Goal: Task Accomplishment & Management: Use online tool/utility

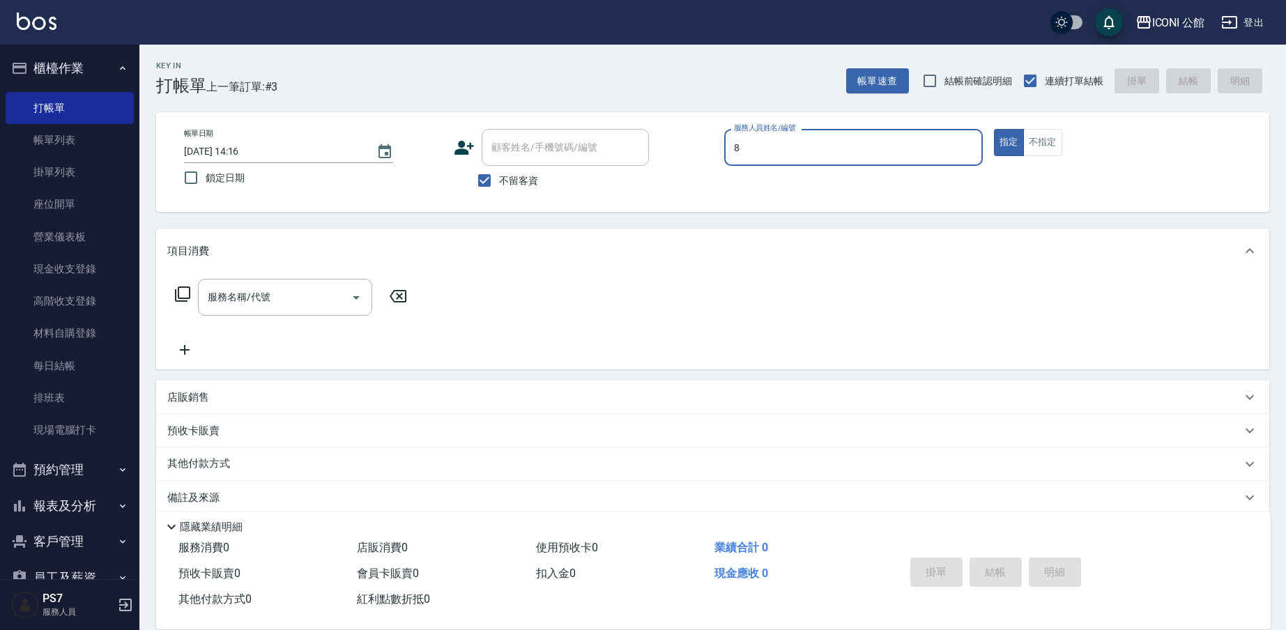
type input "Sandy-8"
type button "true"
click at [301, 294] on input "服務名稱/代號" at bounding box center [274, 297] width 141 height 24
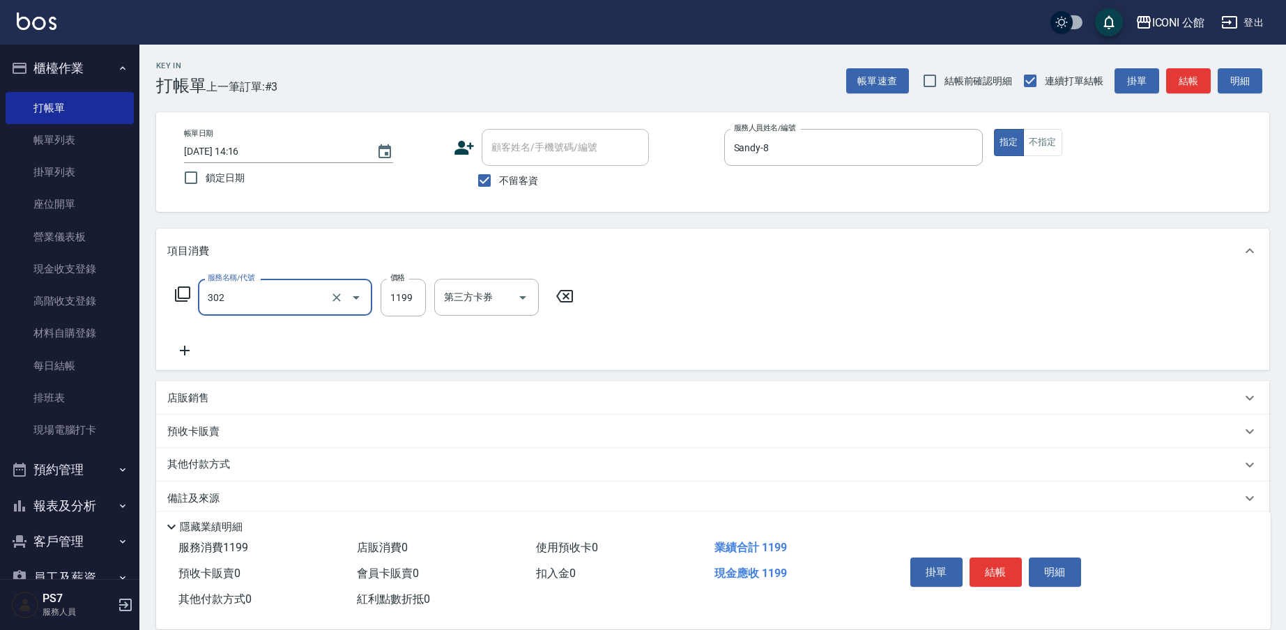
type input "設計燙髮(302)"
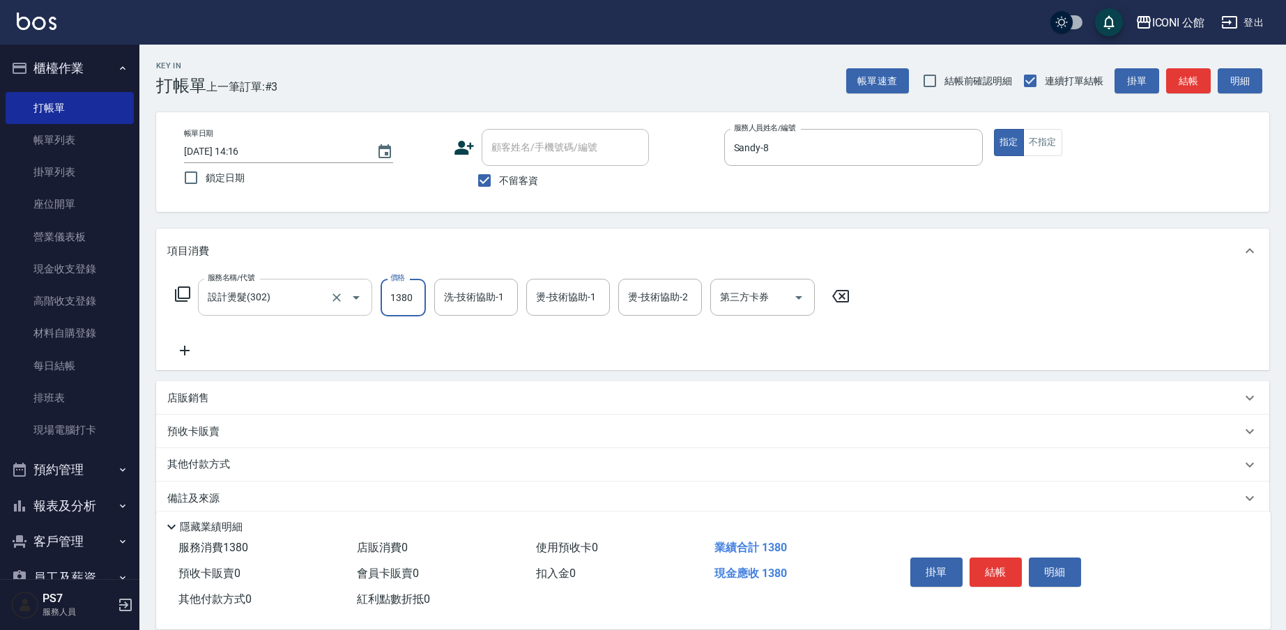
type input "1380"
type input "[PERSON_NAME]-24"
type input "Sandy-8"
type input "[PERSON_NAME]-24"
click at [184, 291] on icon at bounding box center [182, 294] width 17 height 17
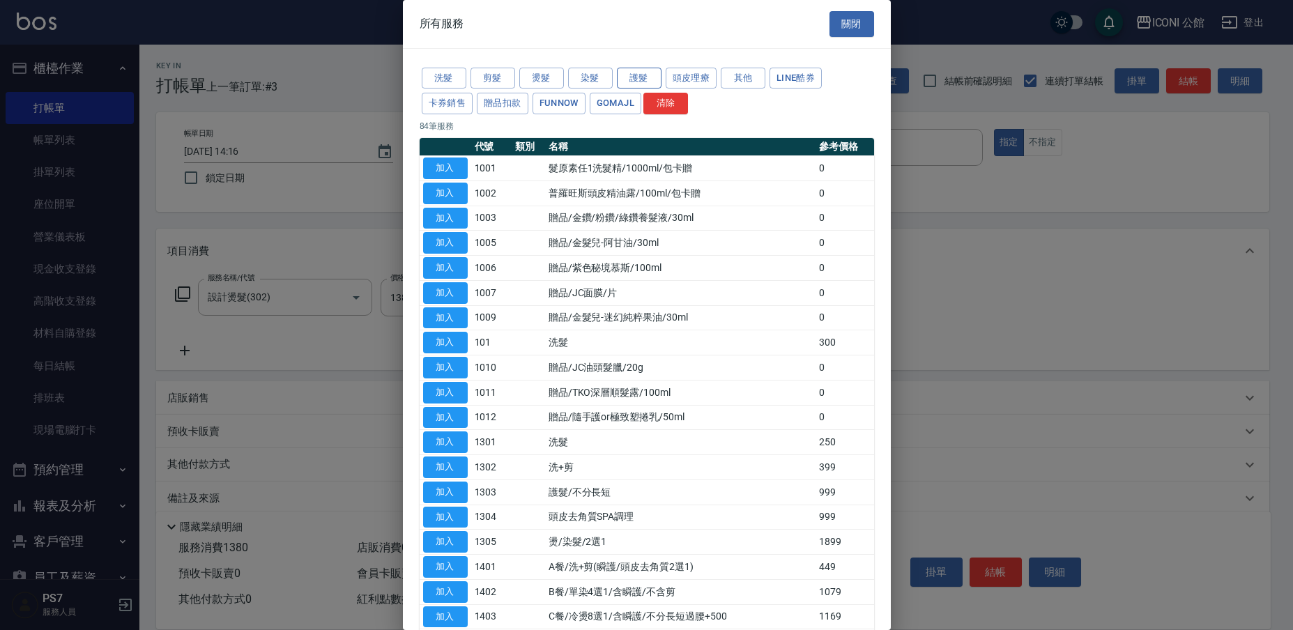
click at [625, 79] on button "護髮" at bounding box center [639, 79] width 45 height 22
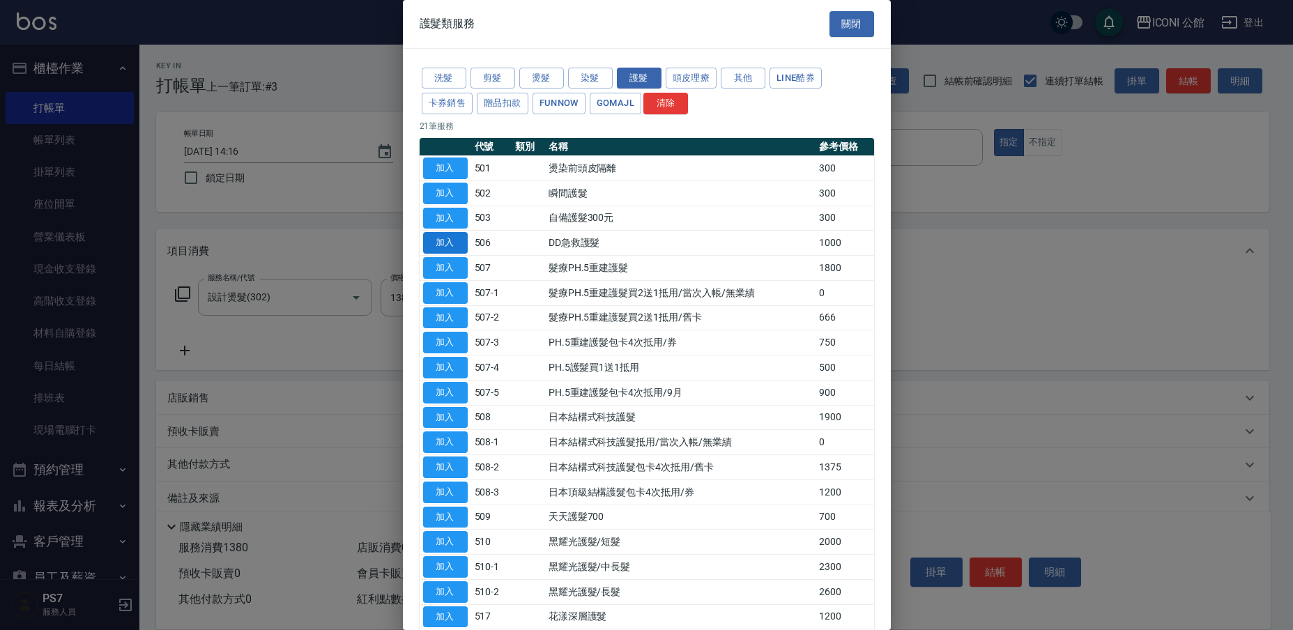
click at [466, 239] on button "加入" at bounding box center [445, 243] width 45 height 22
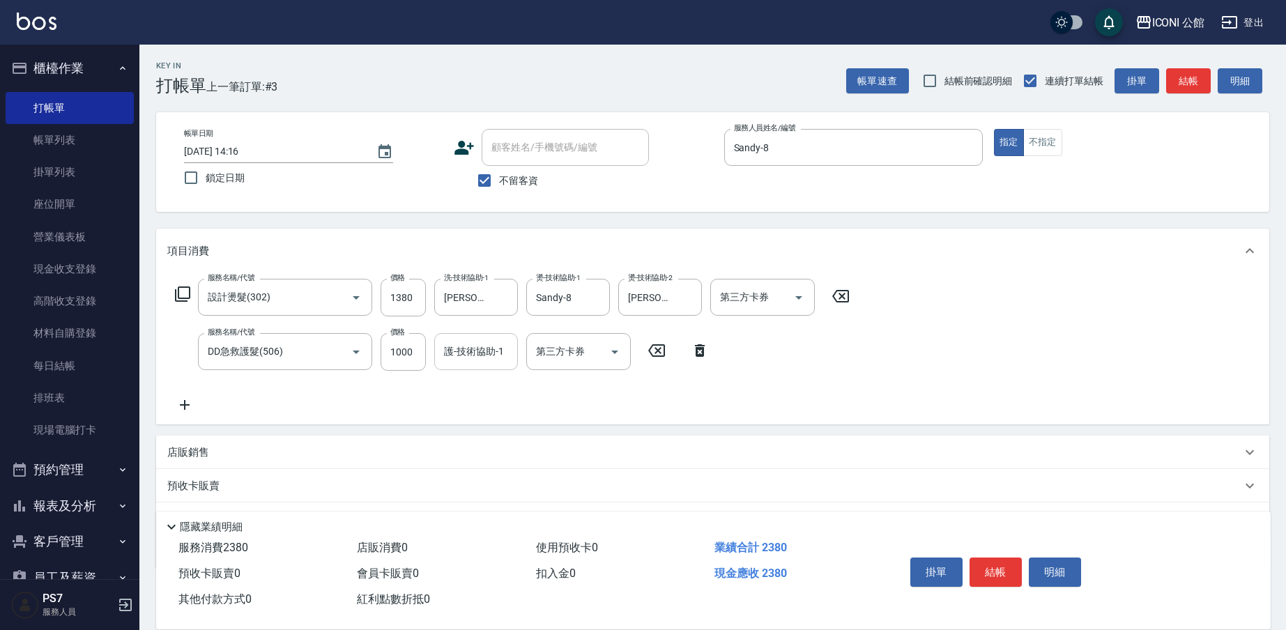
click at [474, 352] on input "護-技術協助-1" at bounding box center [476, 352] width 71 height 24
type input "[PERSON_NAME]-24"
click at [994, 560] on button "結帳" at bounding box center [996, 572] width 52 height 29
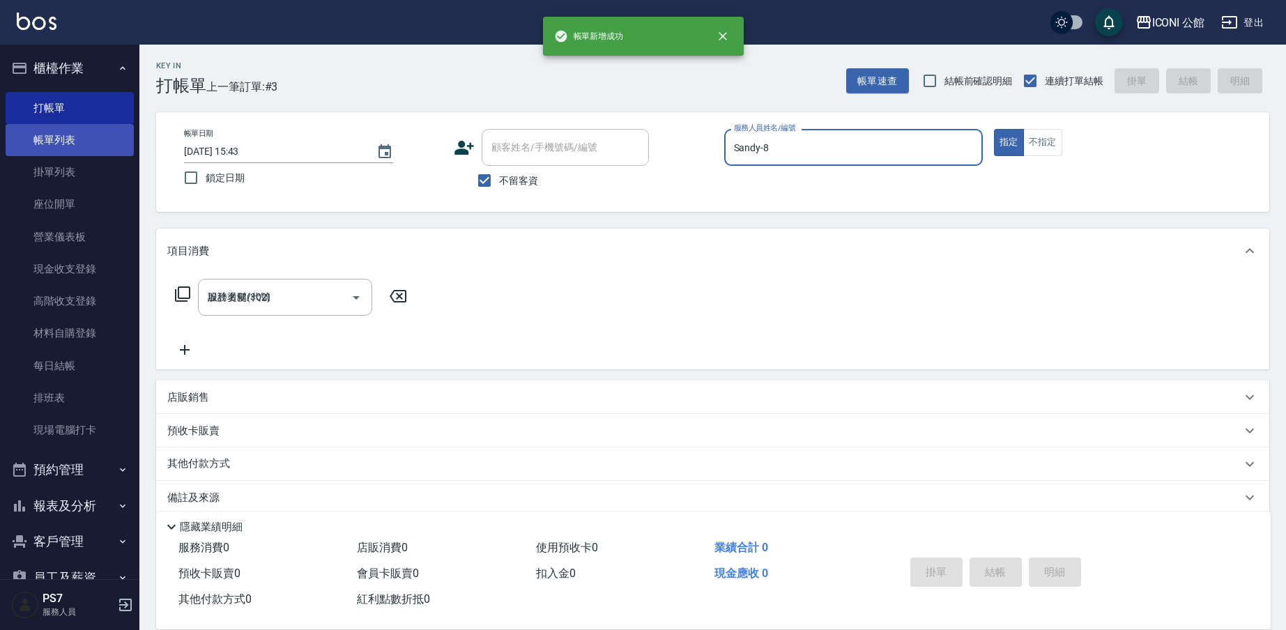
type input "[DATE] 15:43"
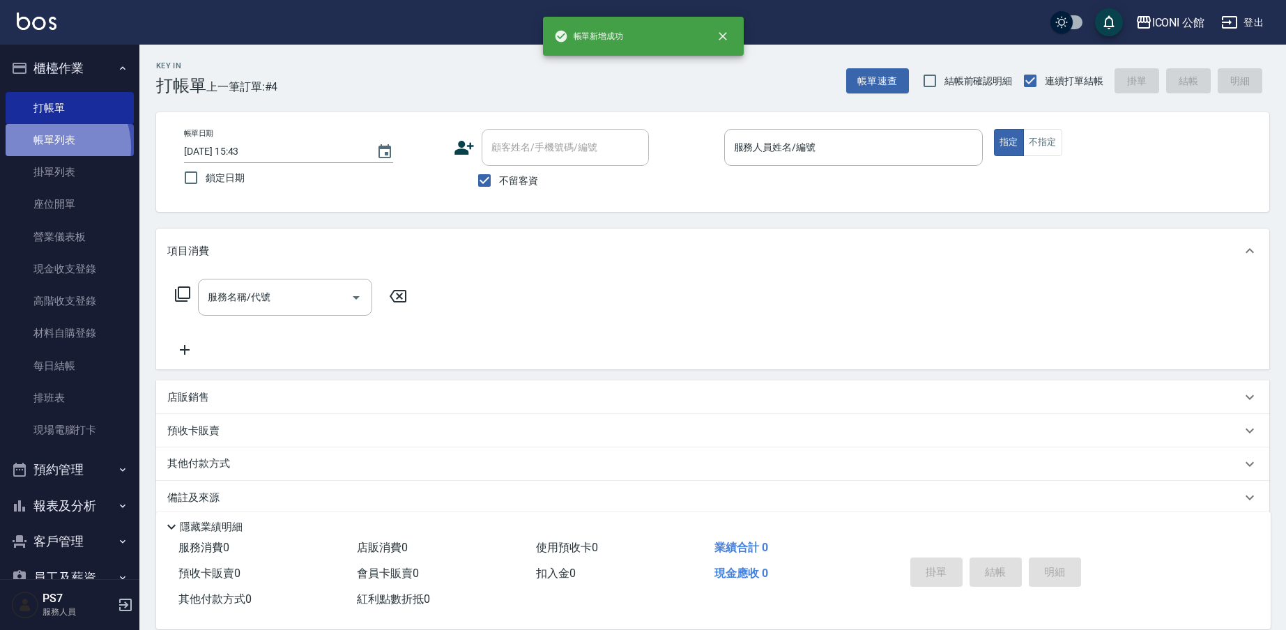
click at [51, 147] on link "帳單列表" at bounding box center [70, 140] width 128 height 32
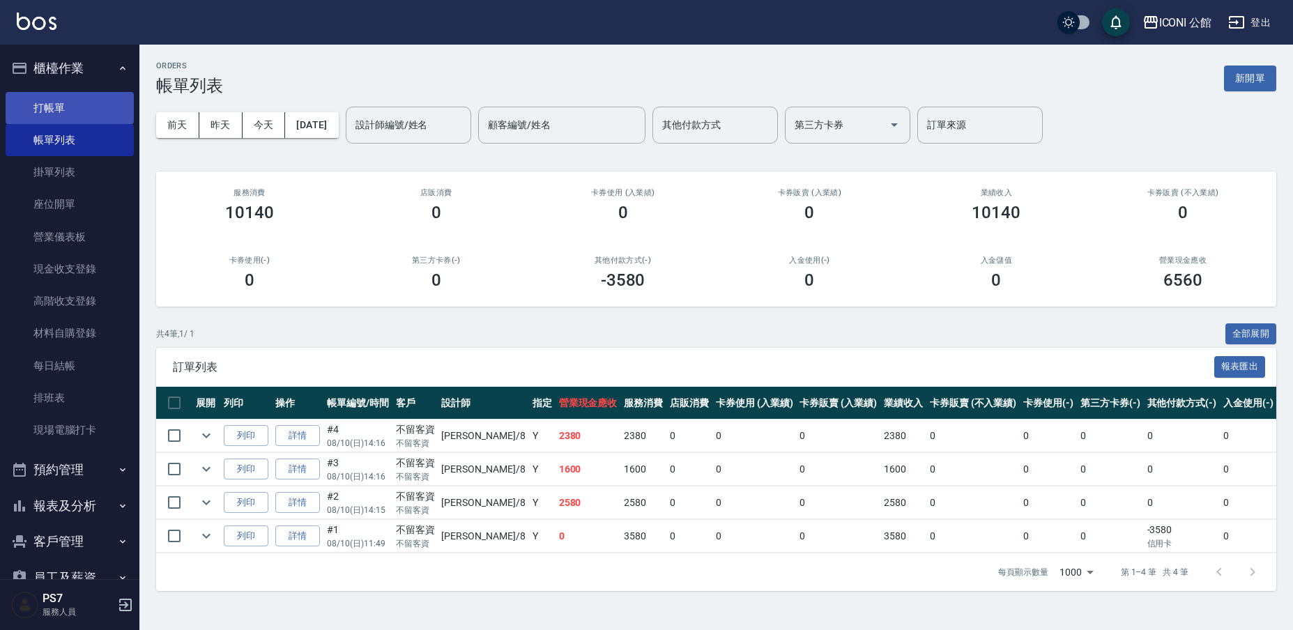
click at [75, 98] on link "打帳單" at bounding box center [70, 108] width 128 height 32
